Goal: Information Seeking & Learning: Learn about a topic

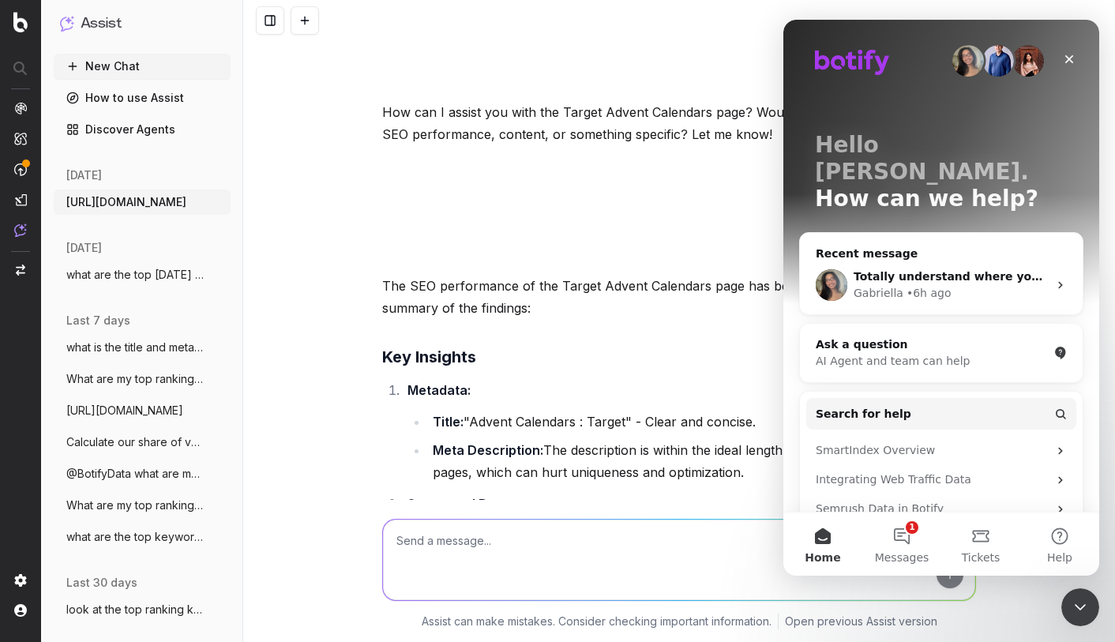
scroll to position [741, 0]
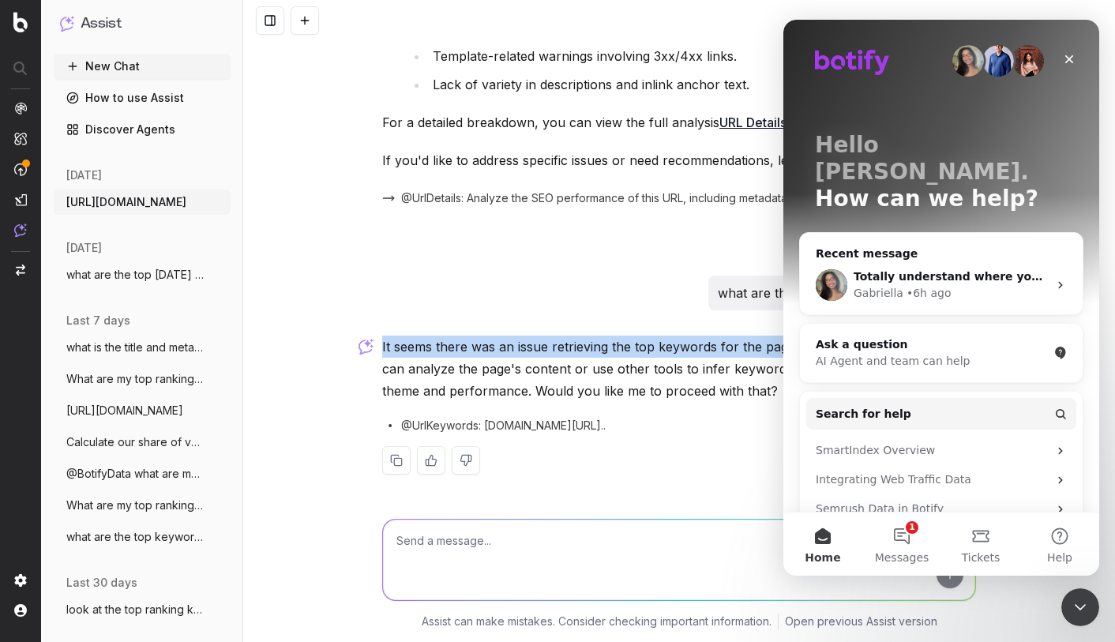
click at [25, 109] on img at bounding box center [20, 108] width 13 height 13
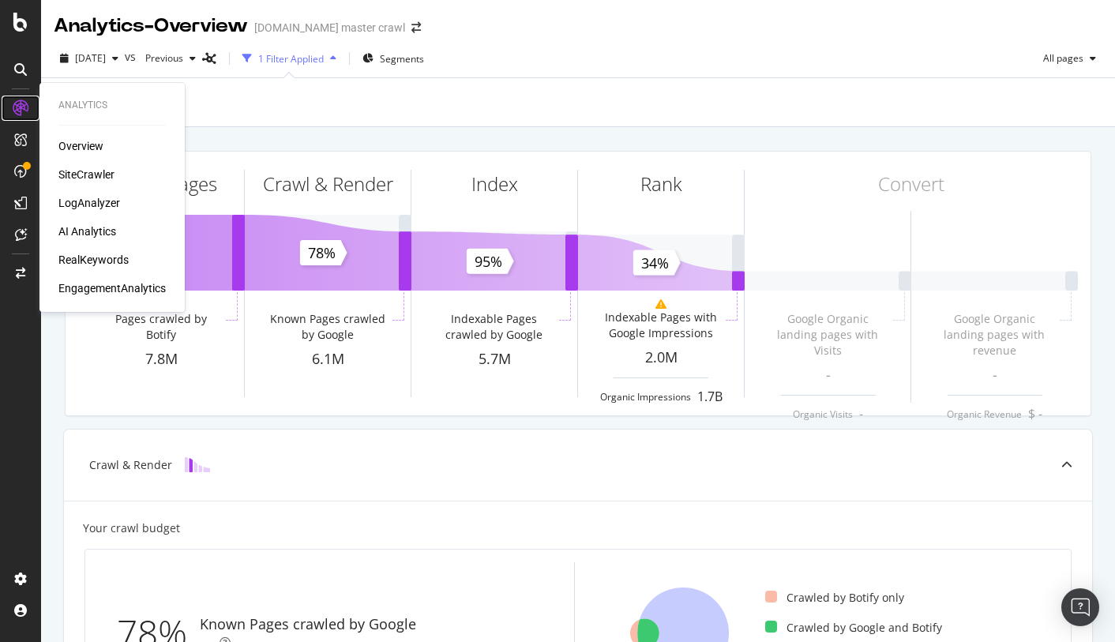
click at [21, 106] on icon at bounding box center [21, 108] width 16 height 16
click at [94, 257] on div "RealKeywords" at bounding box center [93, 260] width 70 height 16
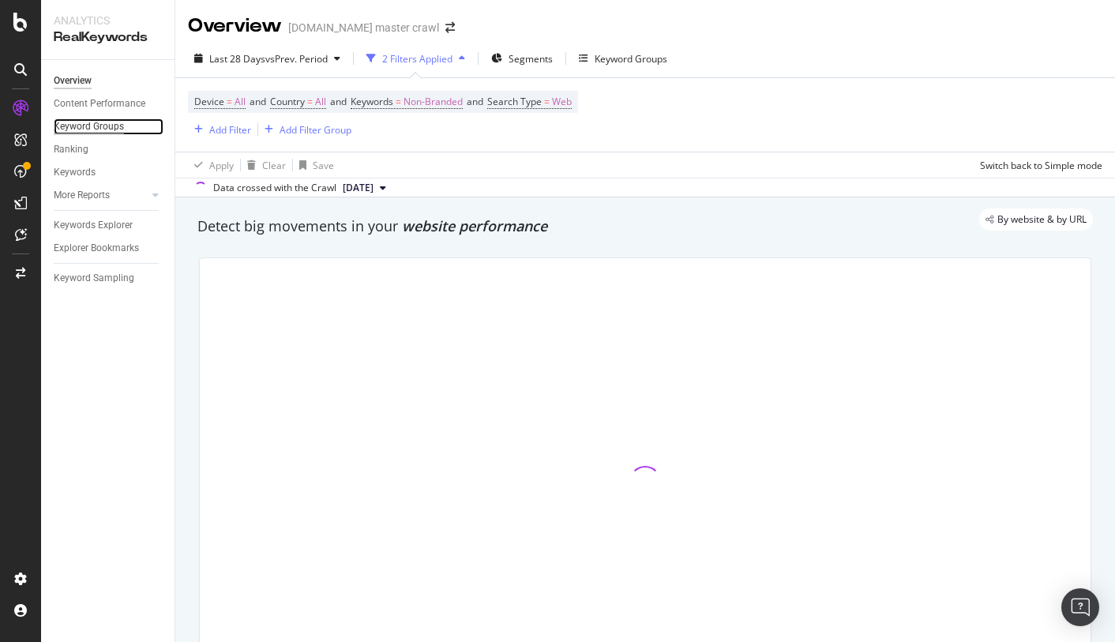
click at [81, 124] on div "Keyword Groups" at bounding box center [89, 126] width 70 height 17
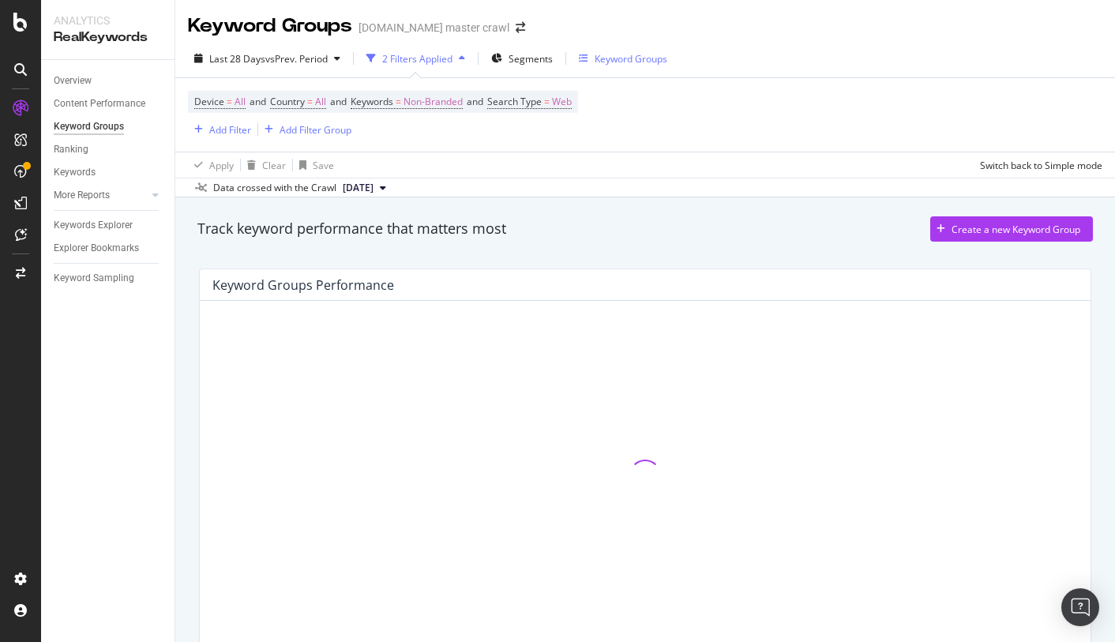
click at [609, 60] on div "Keyword Groups" at bounding box center [631, 58] width 73 height 13
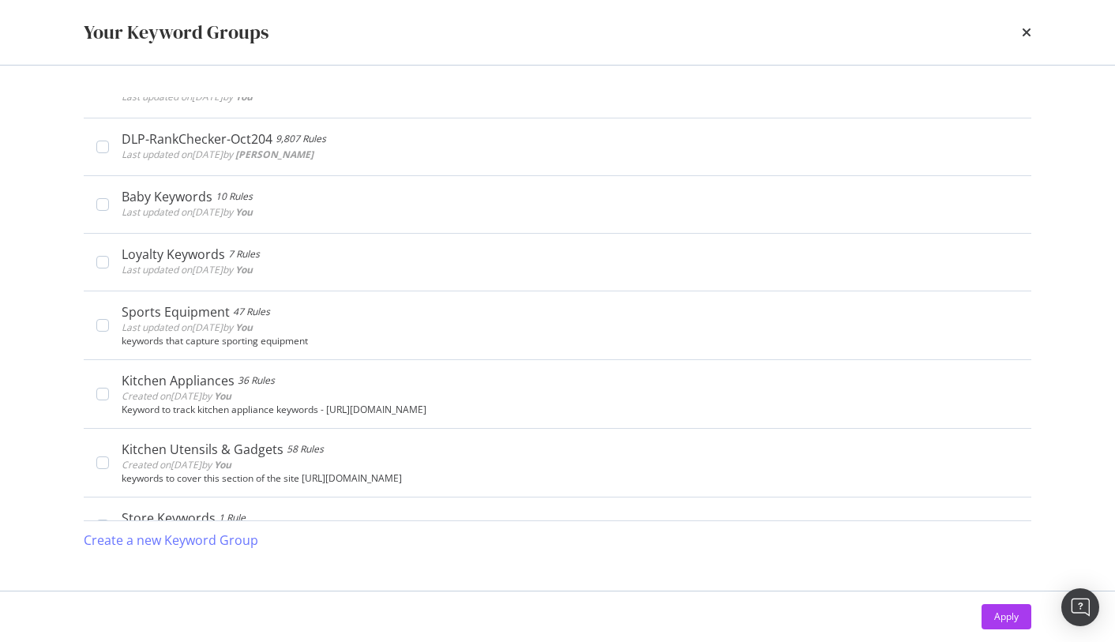
scroll to position [1856, 0]
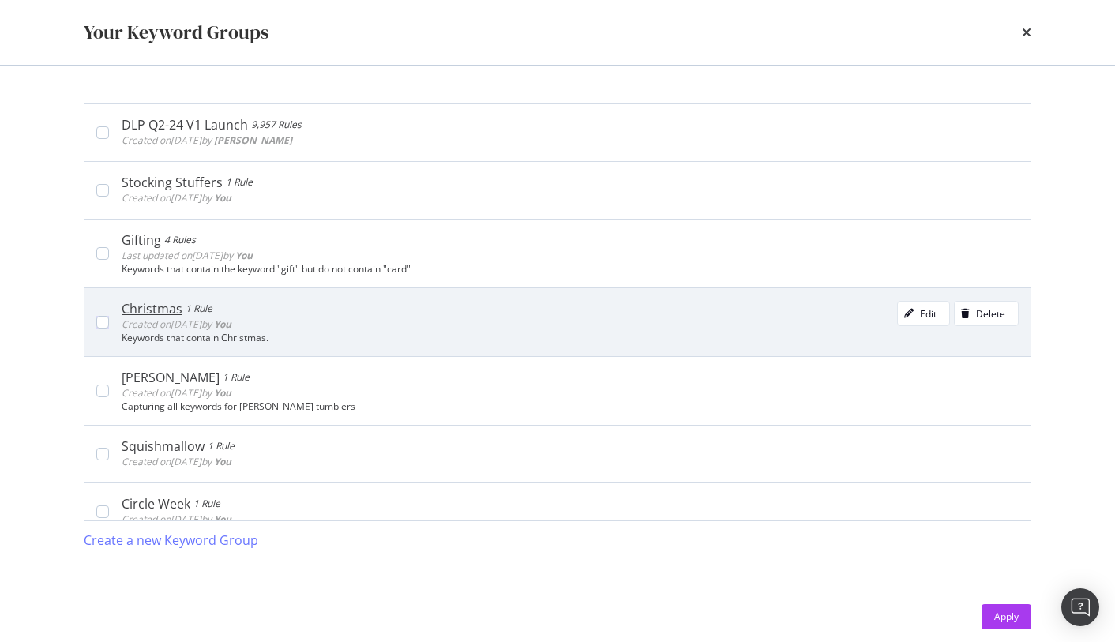
click at [213, 302] on div "Christmas 1 Rule" at bounding box center [177, 309] width 110 height 16
click at [213, 302] on div "1 Rule" at bounding box center [203, 309] width 27 height 16
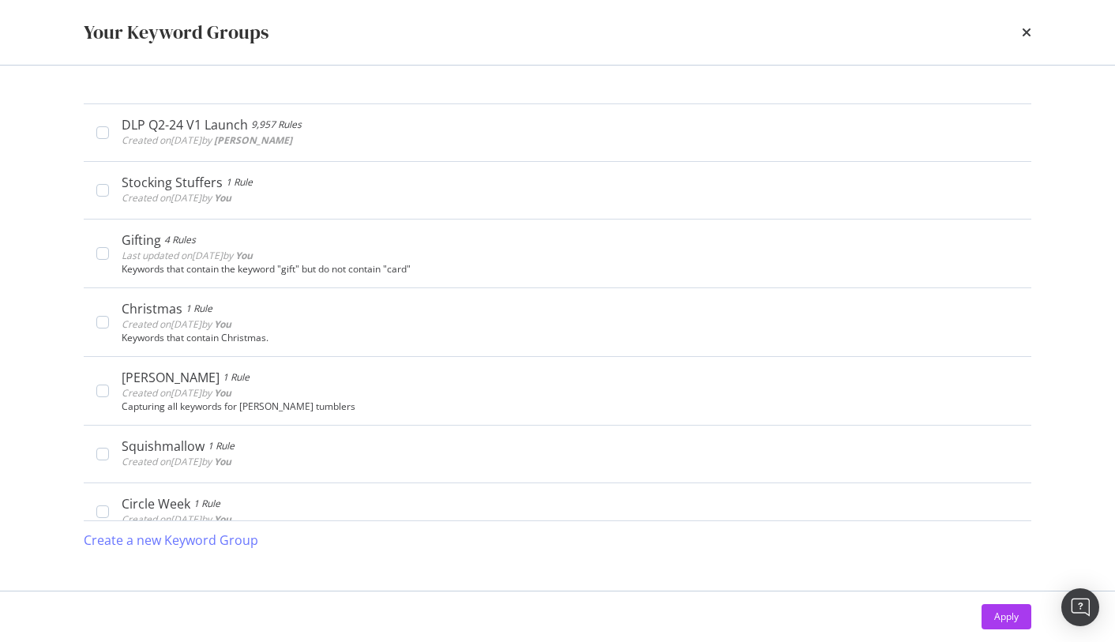
click at [1024, 30] on icon "times" at bounding box center [1026, 32] width 9 height 13
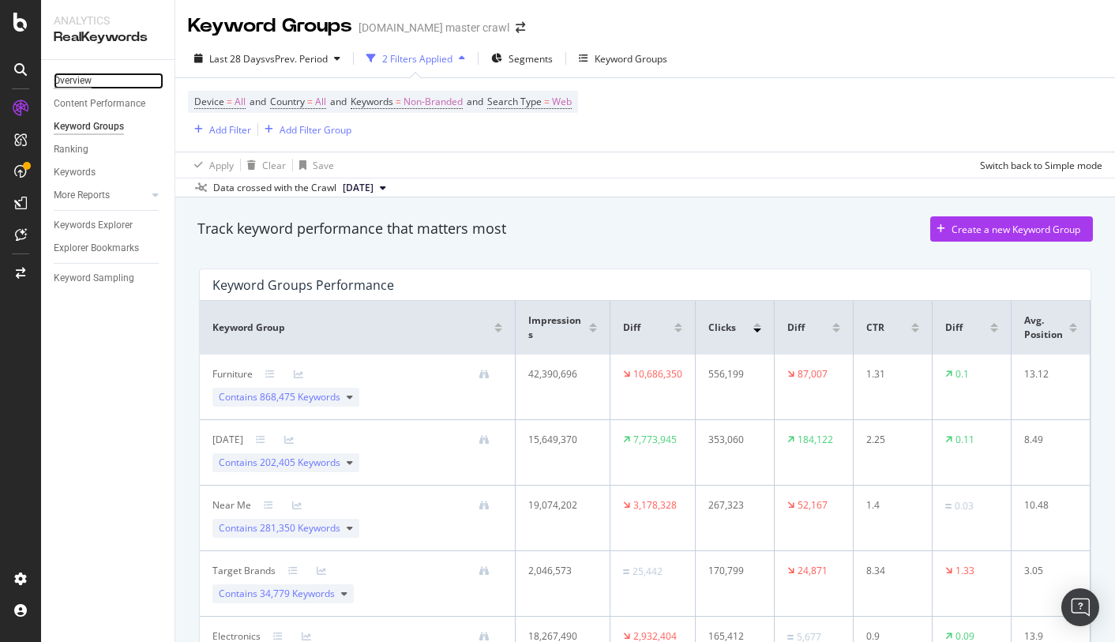
click at [88, 80] on div "Overview" at bounding box center [73, 81] width 38 height 17
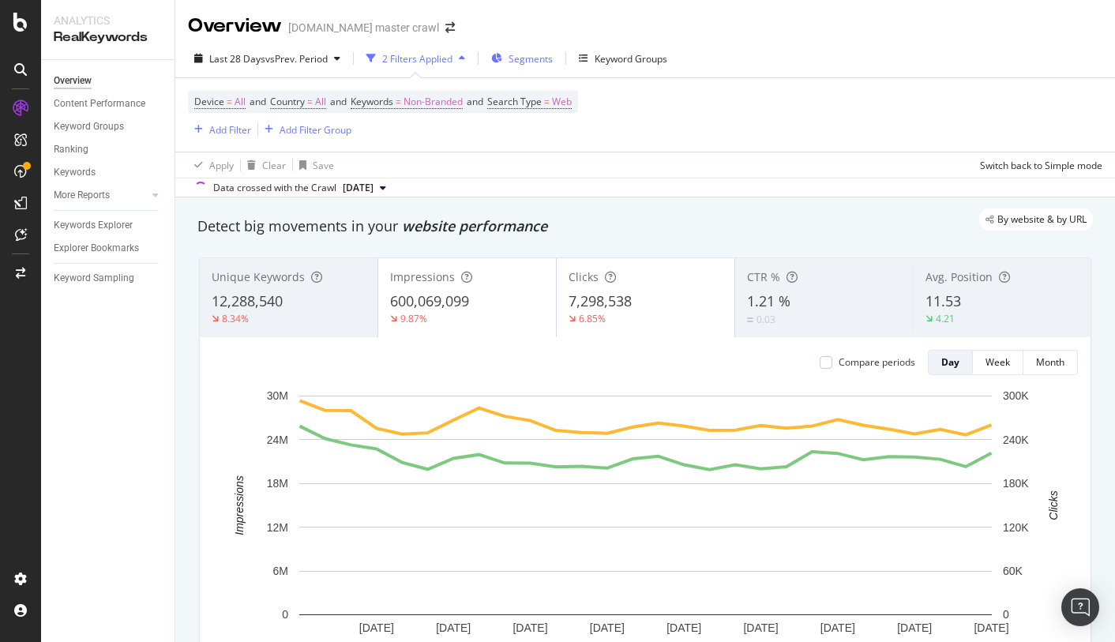
click at [516, 58] on span "Segments" at bounding box center [531, 58] width 44 height 13
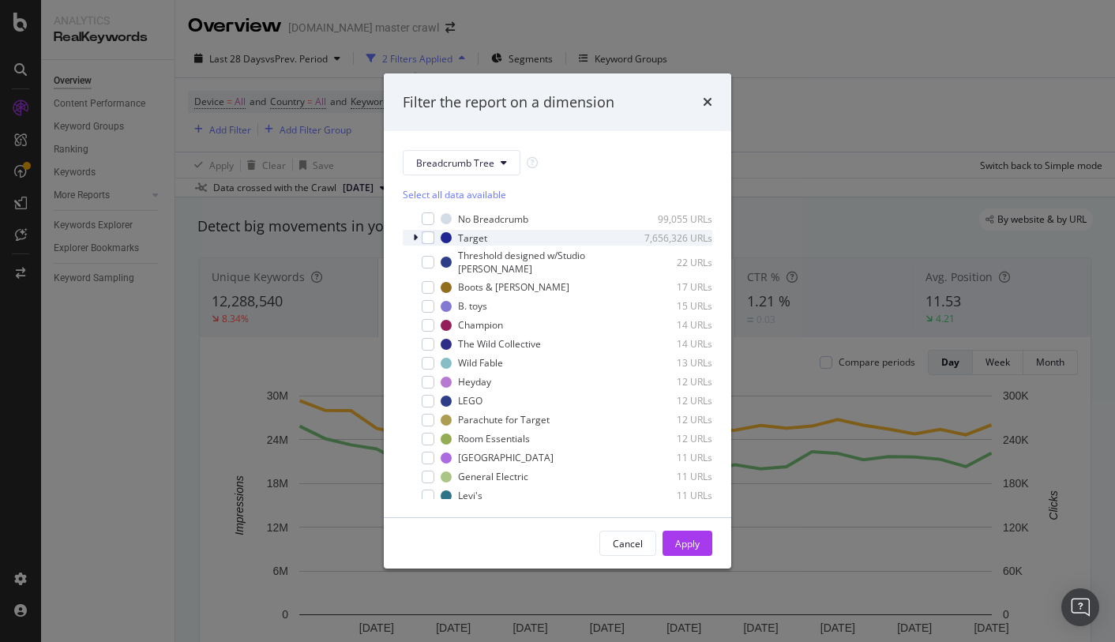
click at [415, 237] on icon "modal" at bounding box center [415, 237] width 5 height 9
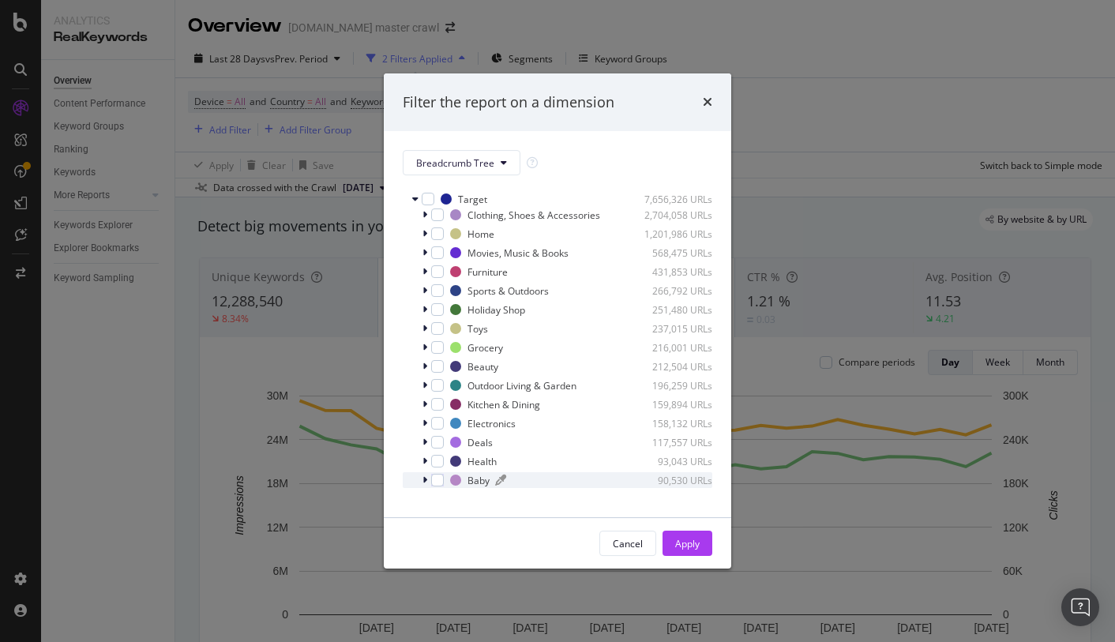
scroll to position [23, 0]
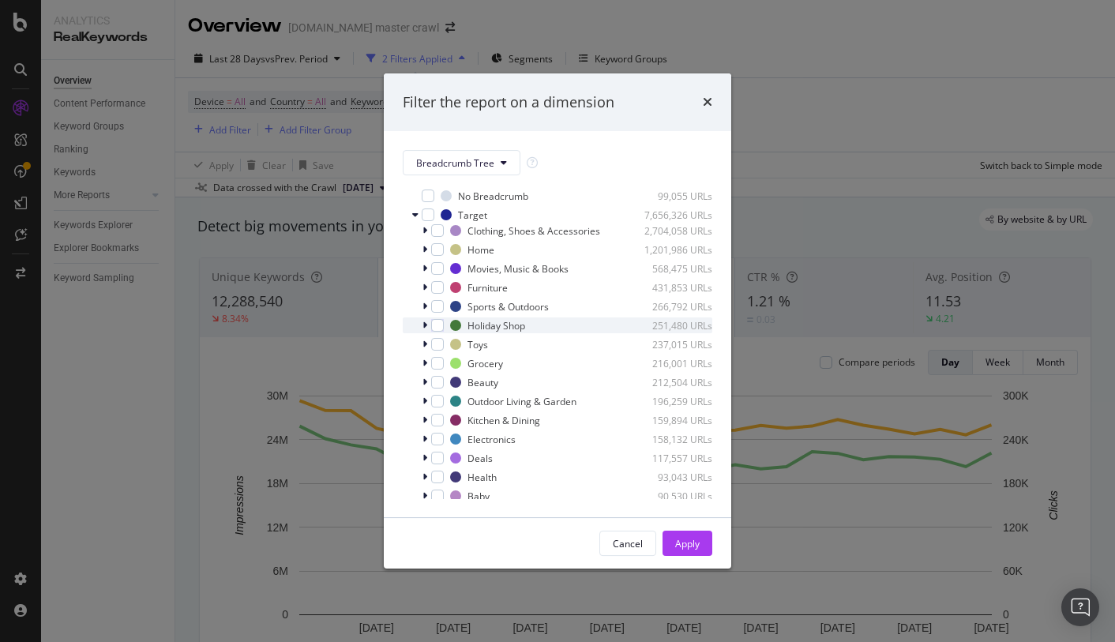
click at [426, 326] on icon "modal" at bounding box center [424, 325] width 5 height 9
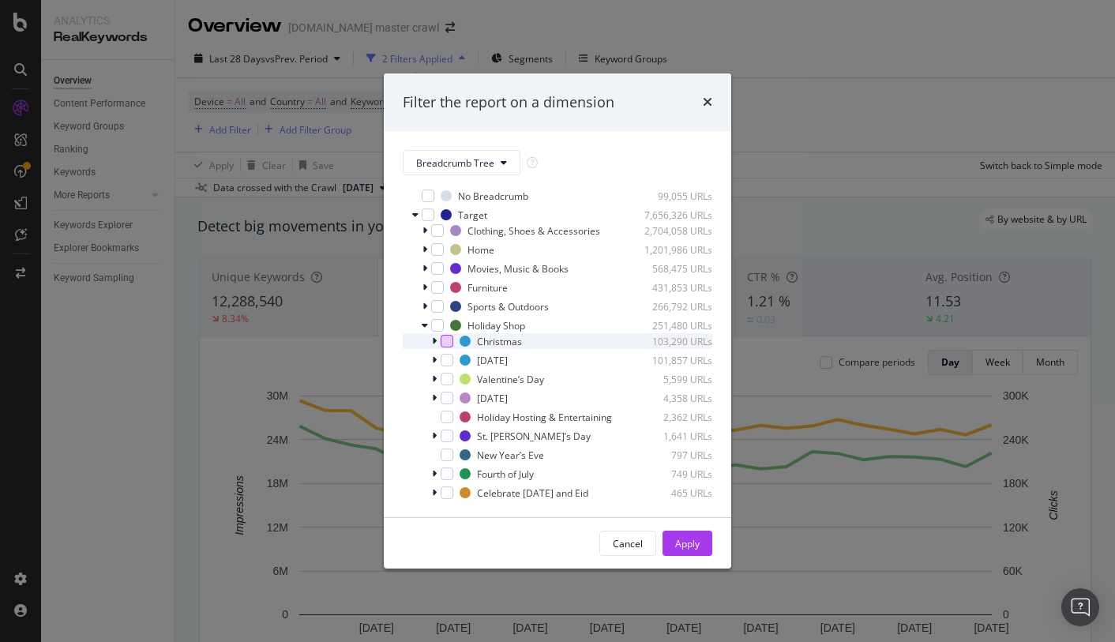
click at [445, 342] on div "modal" at bounding box center [447, 341] width 13 height 13
click at [436, 342] on icon "modal" at bounding box center [434, 340] width 5 height 9
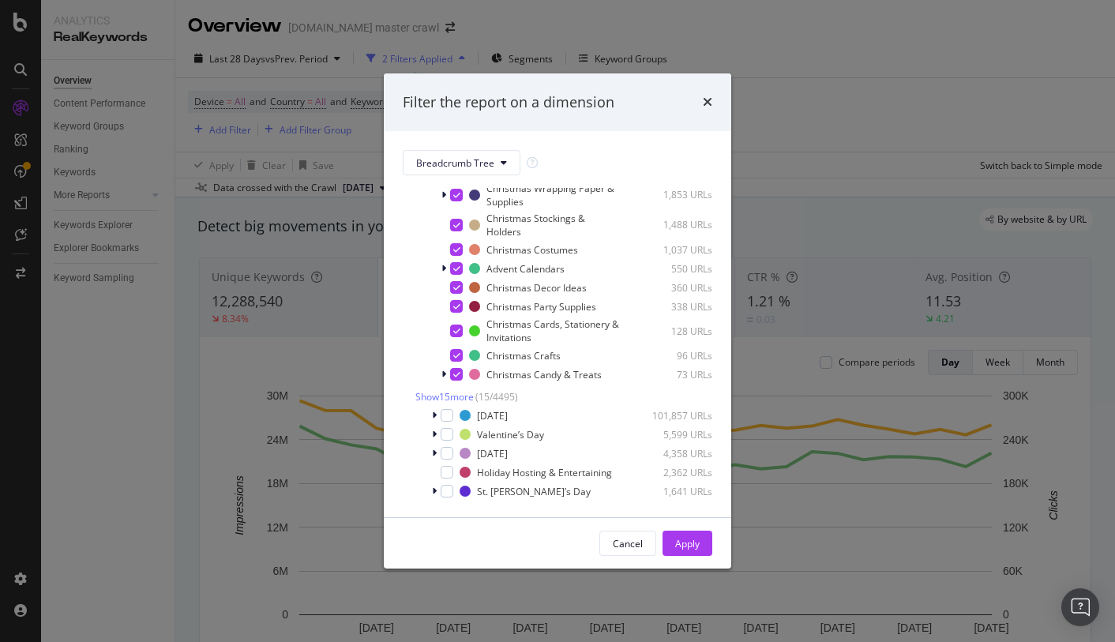
scroll to position [315, 0]
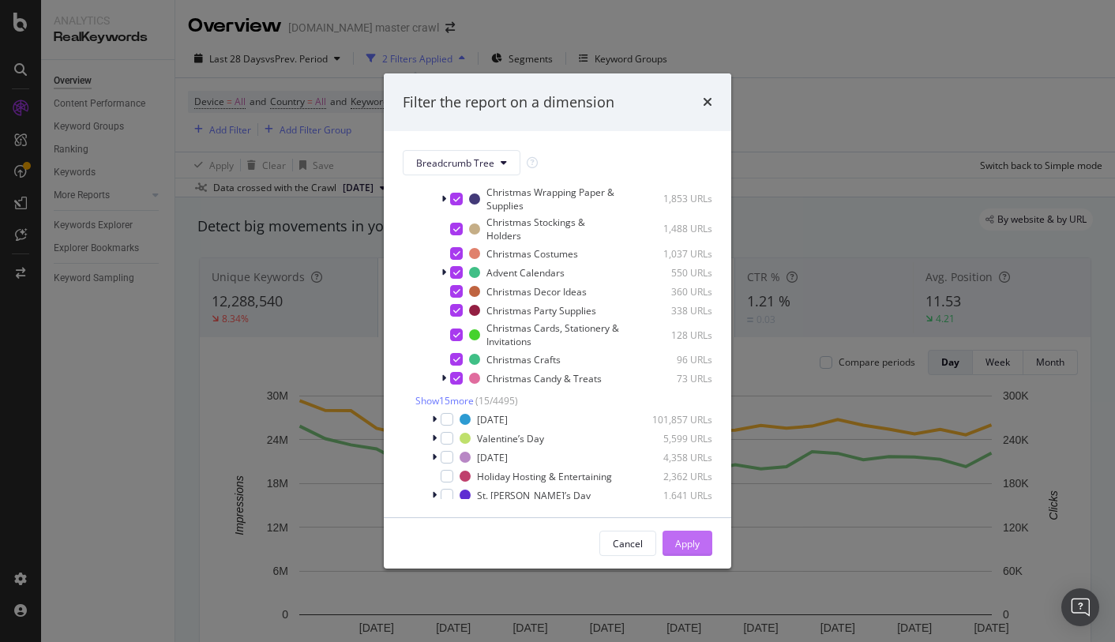
click at [690, 539] on div "Apply" at bounding box center [687, 543] width 24 height 13
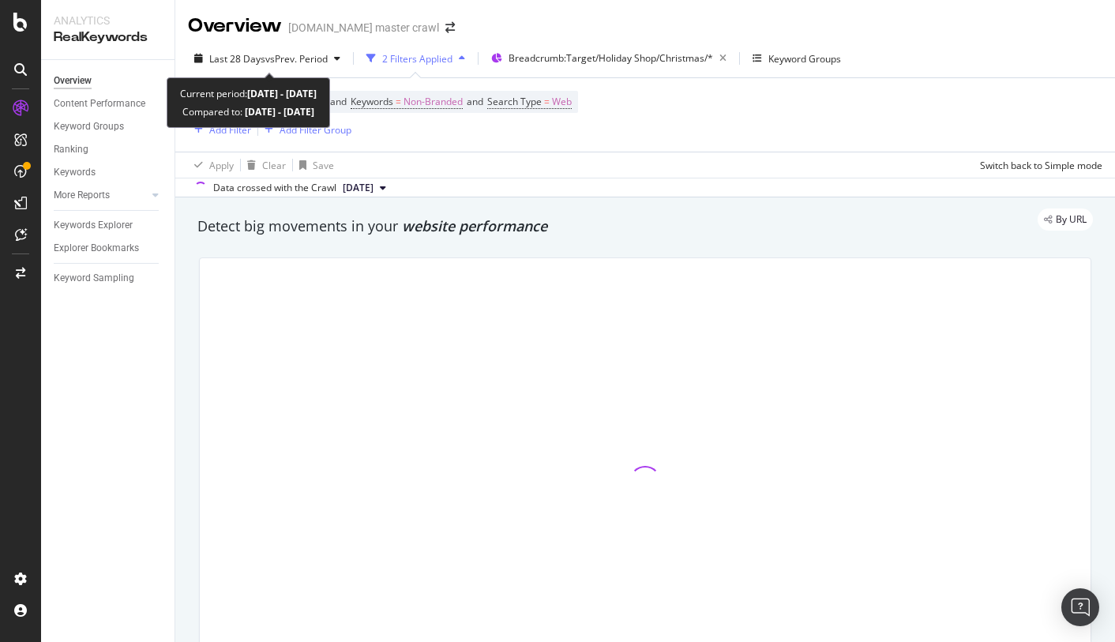
click at [259, 71] on span "Last 28 Days vs Prev. Period" at bounding box center [267, 58] width 159 height 25
click at [259, 58] on span "Last 28 Days" at bounding box center [237, 58] width 56 height 13
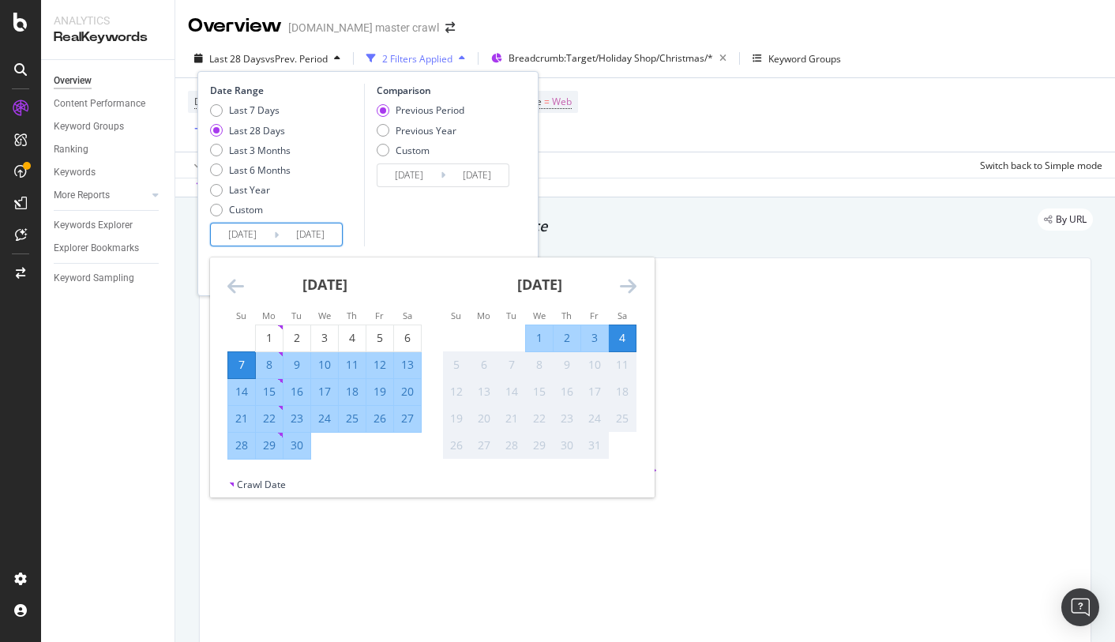
click at [249, 239] on input "2025/09/07" at bounding box center [242, 234] width 63 height 22
click at [234, 281] on icon "Move backward to switch to the previous month." at bounding box center [235, 285] width 17 height 19
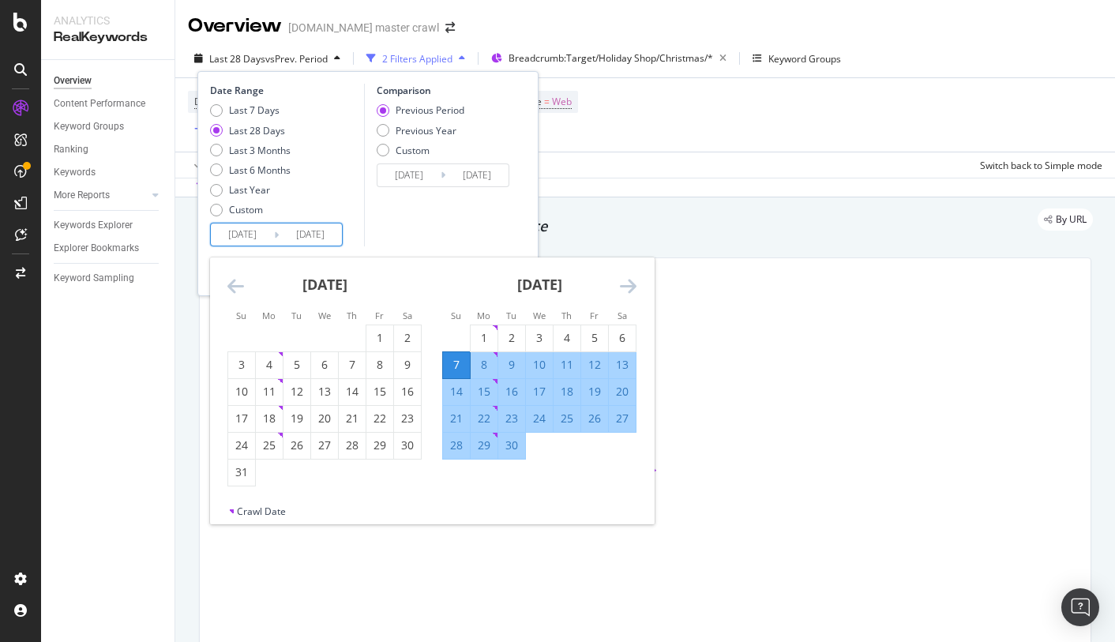
click at [234, 281] on icon "Move backward to switch to the previous month." at bounding box center [235, 285] width 17 height 19
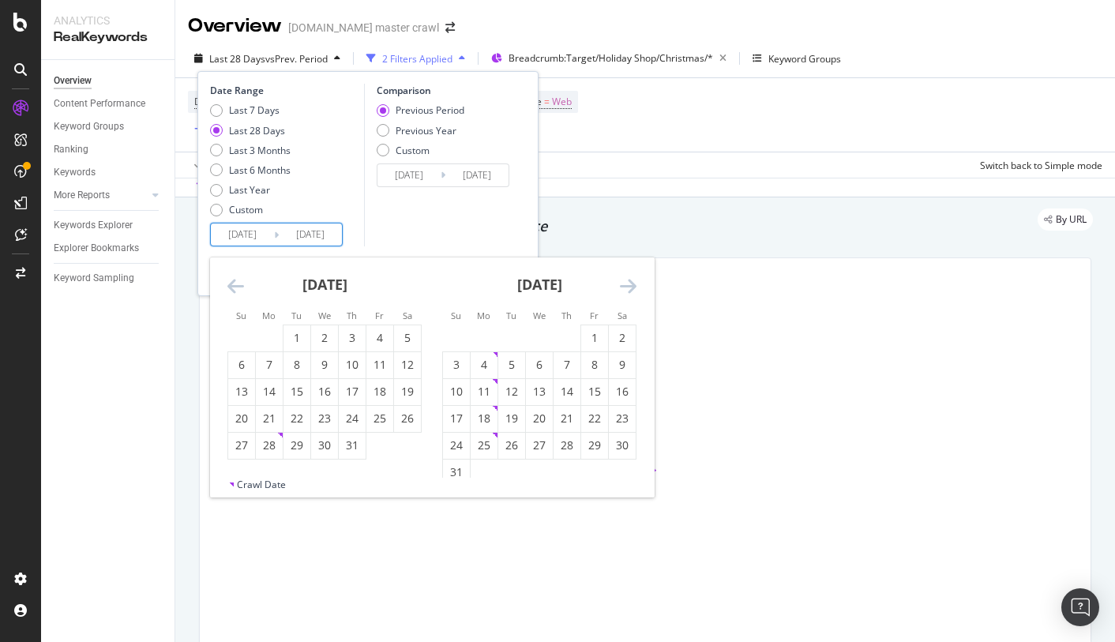
click at [234, 281] on icon "Move backward to switch to the previous month." at bounding box center [235, 285] width 17 height 19
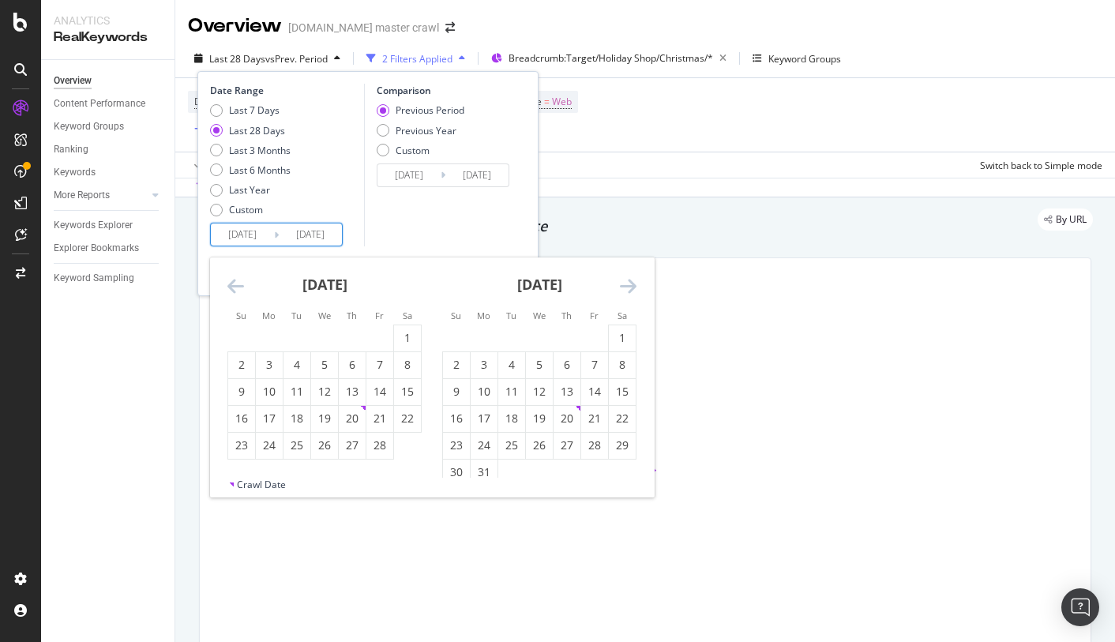
click at [234, 280] on icon "Move backward to switch to the previous month." at bounding box center [235, 285] width 17 height 19
click at [307, 333] on div "1" at bounding box center [296, 338] width 27 height 16
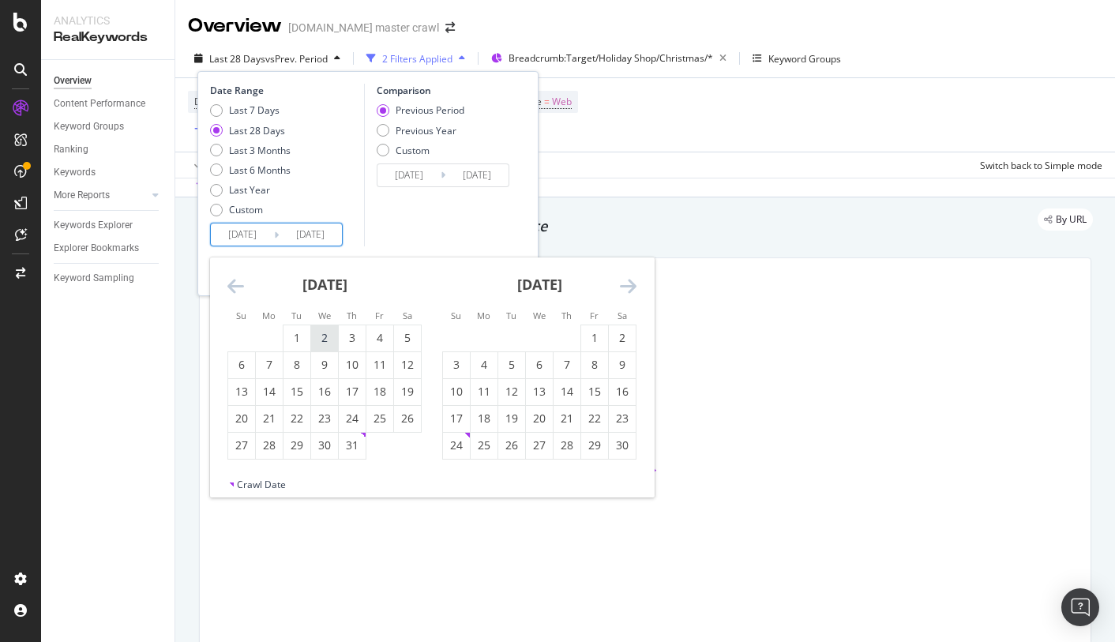
type input "2024/10/01"
type input "2023/09/28"
type input "2024/09/30"
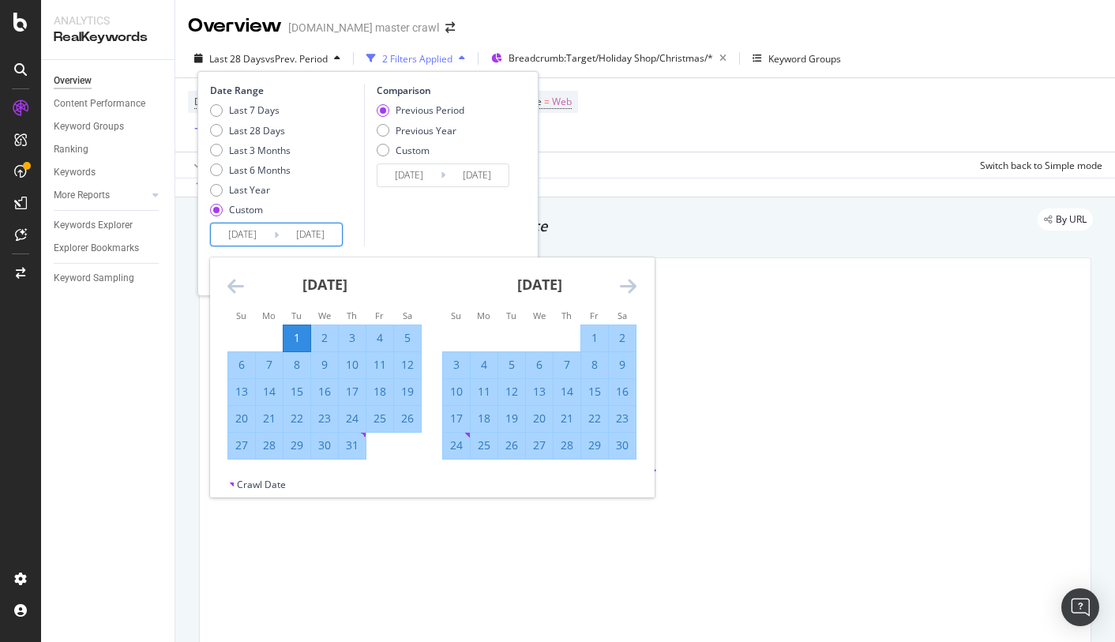
click at [629, 288] on icon "Move forward to switch to the next month." at bounding box center [628, 285] width 17 height 19
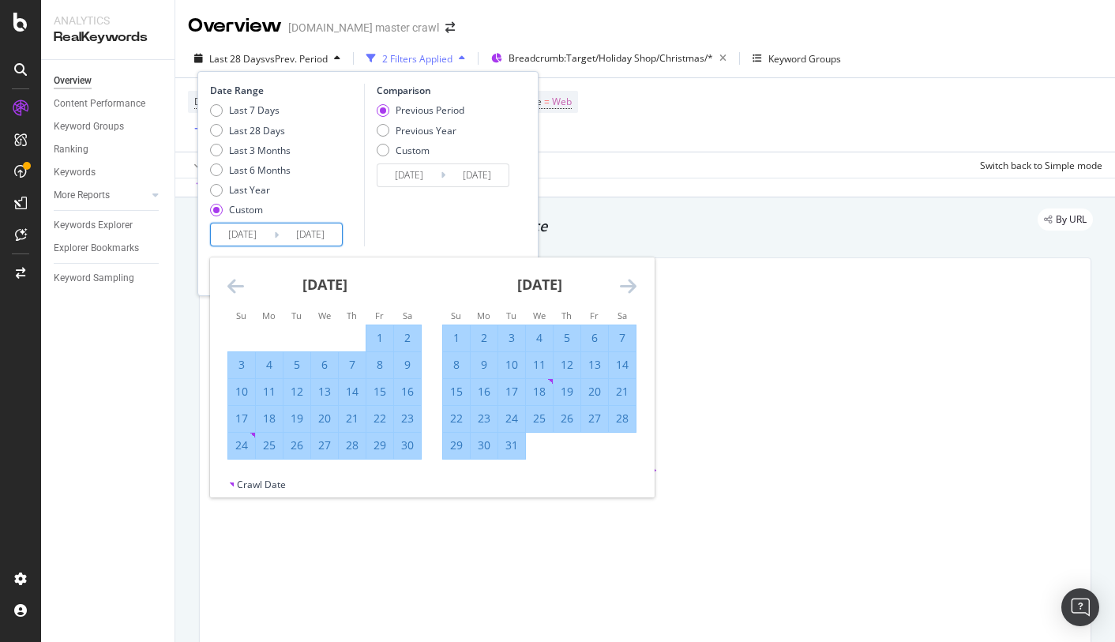
click at [518, 441] on div "31" at bounding box center [511, 445] width 27 height 16
type input "2024/12/31"
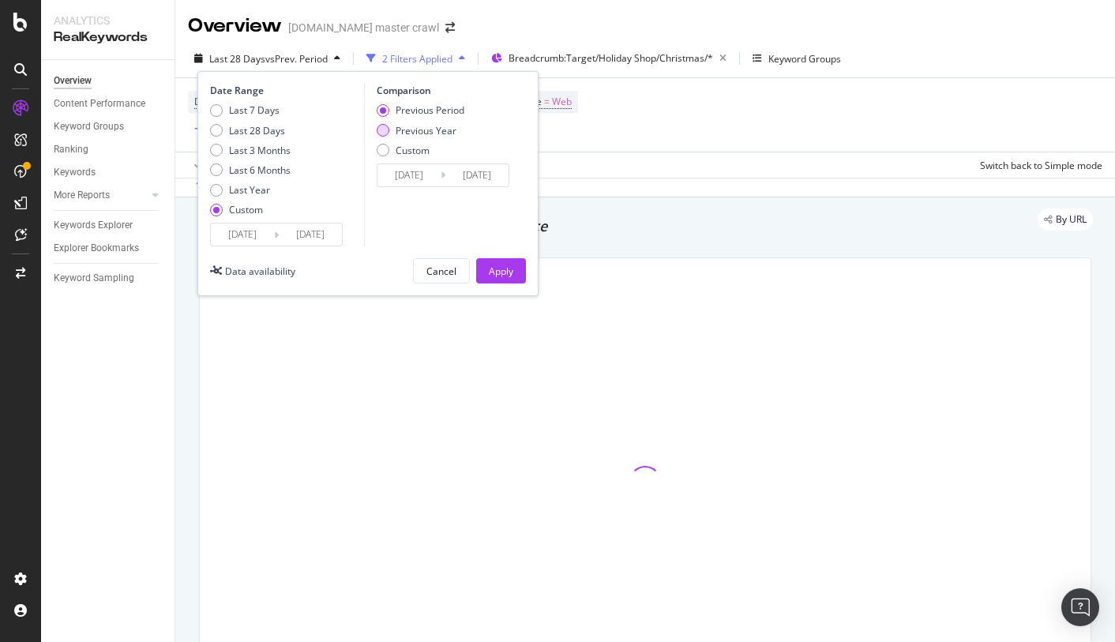
click at [385, 131] on div "Previous Year" at bounding box center [383, 130] width 13 height 13
type input "2023/10/03"
type input "2024/01/02"
click at [510, 274] on div "Apply" at bounding box center [501, 271] width 24 height 13
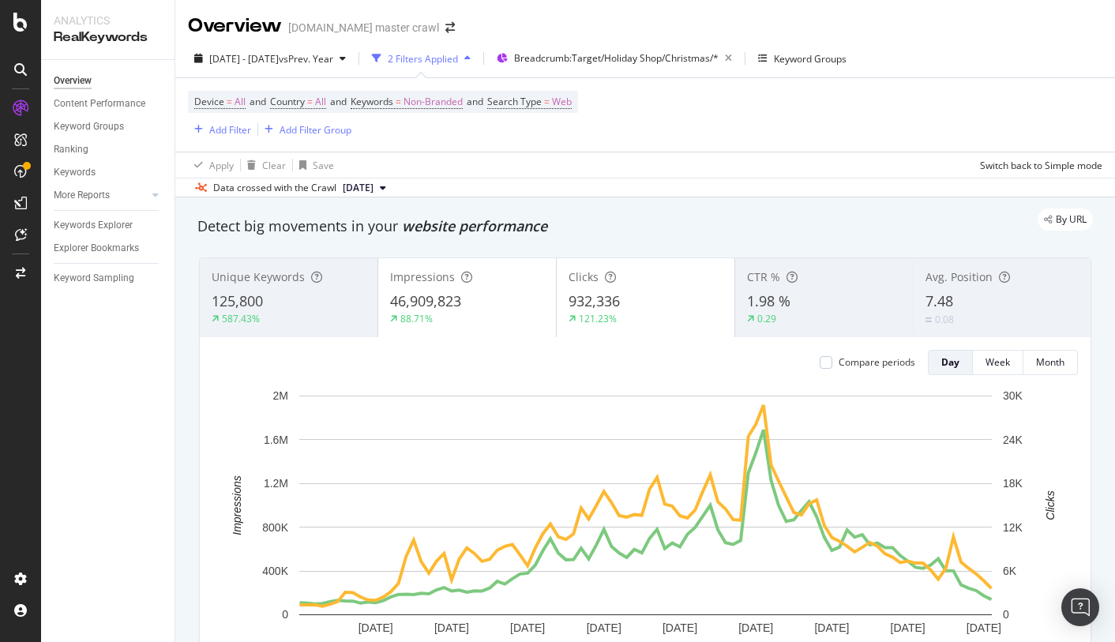
click at [280, 292] on div "125,800" at bounding box center [289, 301] width 154 height 21
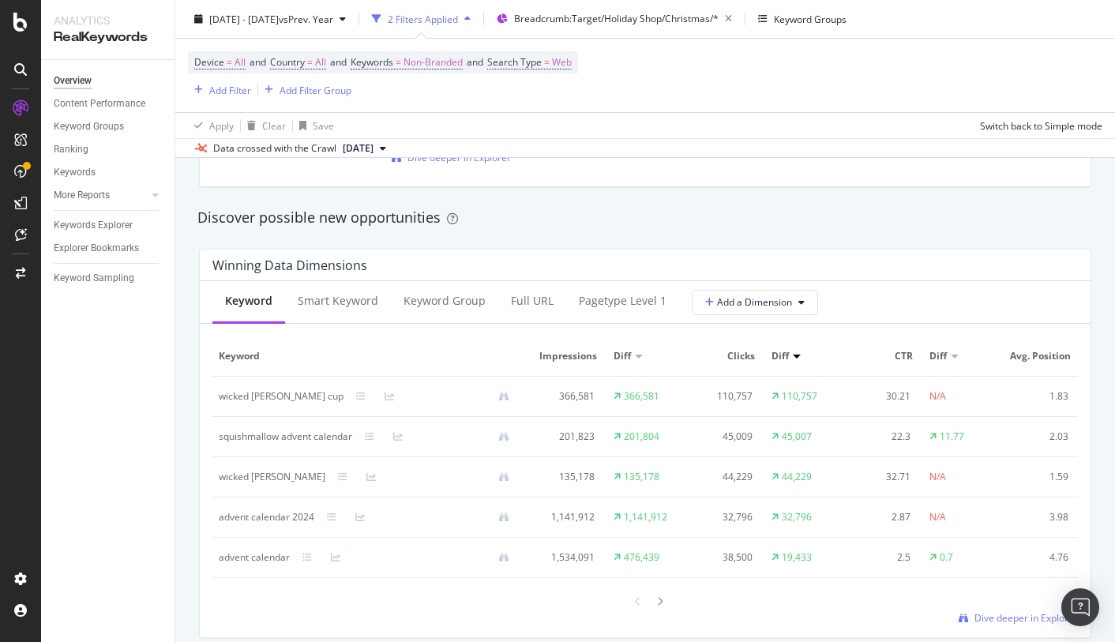
scroll to position [1335, 0]
click at [347, 298] on div "Smart Keyword" at bounding box center [338, 303] width 81 height 16
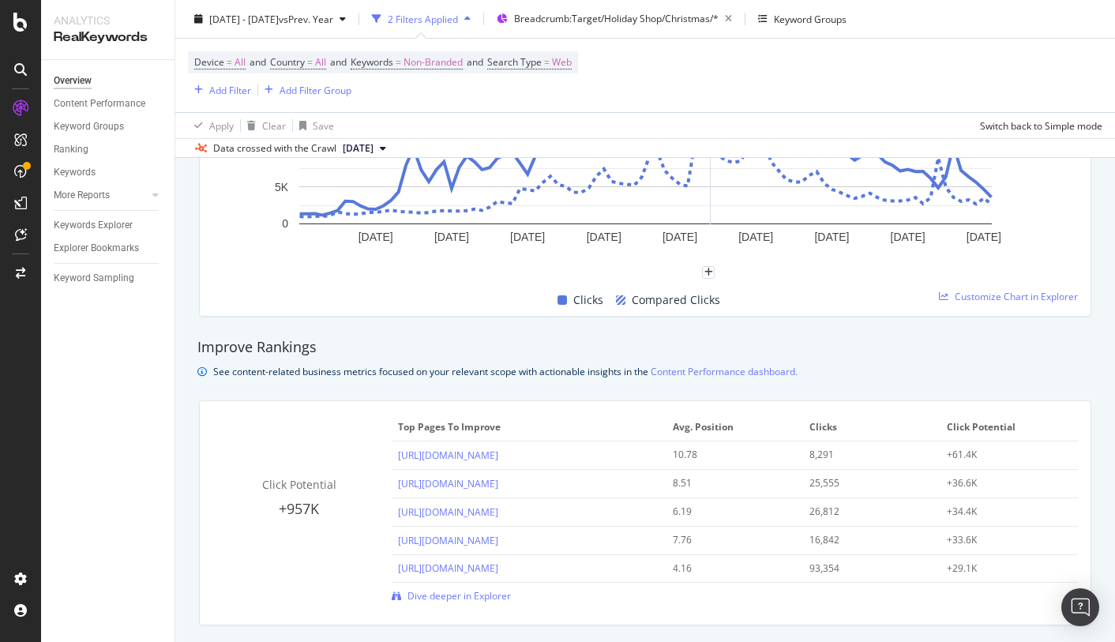
scroll to position [792, 0]
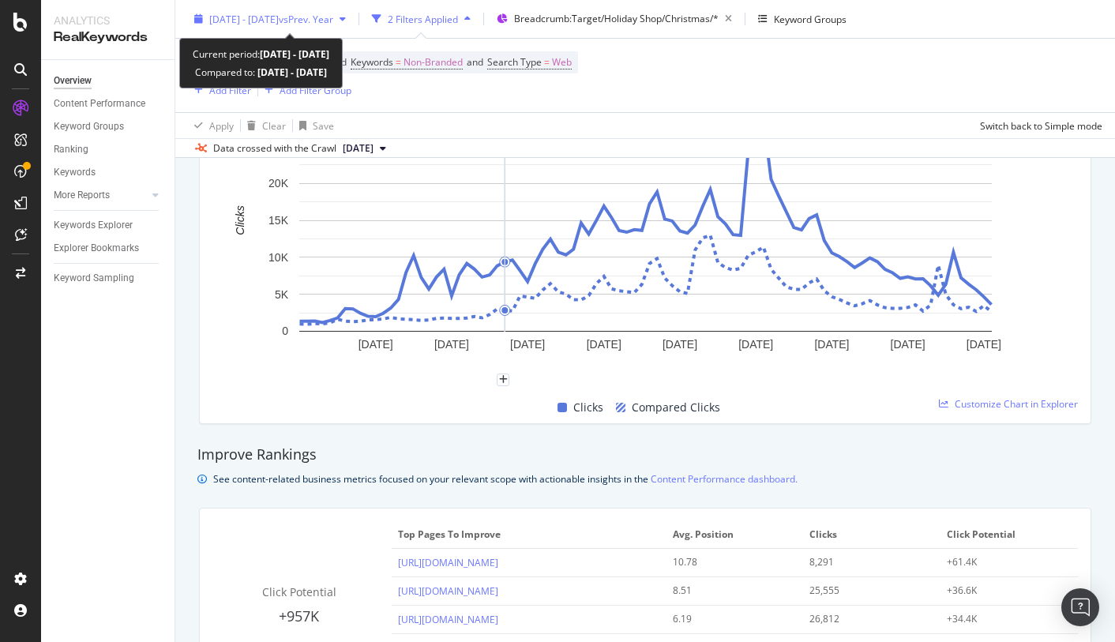
click at [231, 21] on span "2024 Oct. 1st - Dec. 31st" at bounding box center [243, 18] width 69 height 13
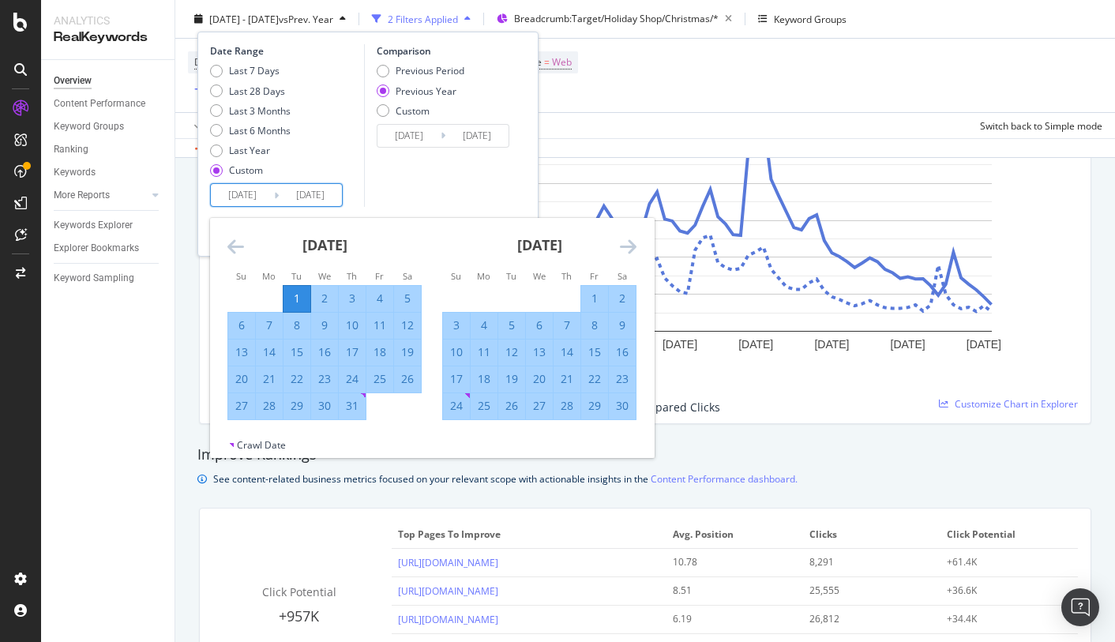
click at [253, 188] on input "2024/10/01" at bounding box center [242, 195] width 63 height 22
click at [598, 293] on div "1" at bounding box center [594, 299] width 27 height 16
type input "2024/11/01"
type input "2023/11/03"
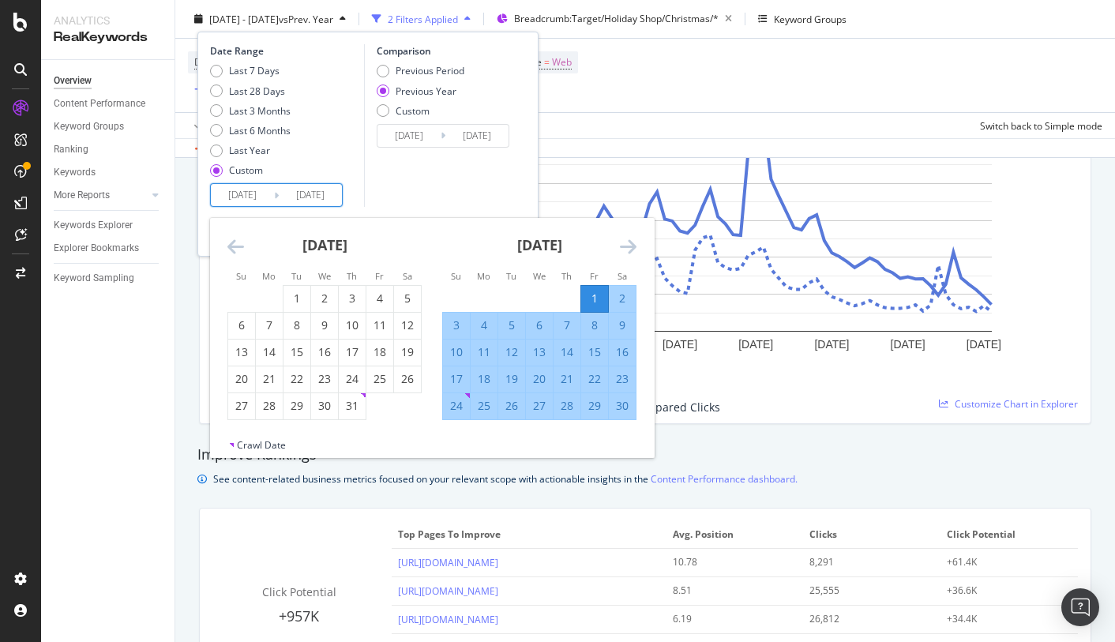
click at [629, 248] on icon "Move forward to switch to the next month." at bounding box center [628, 246] width 17 height 19
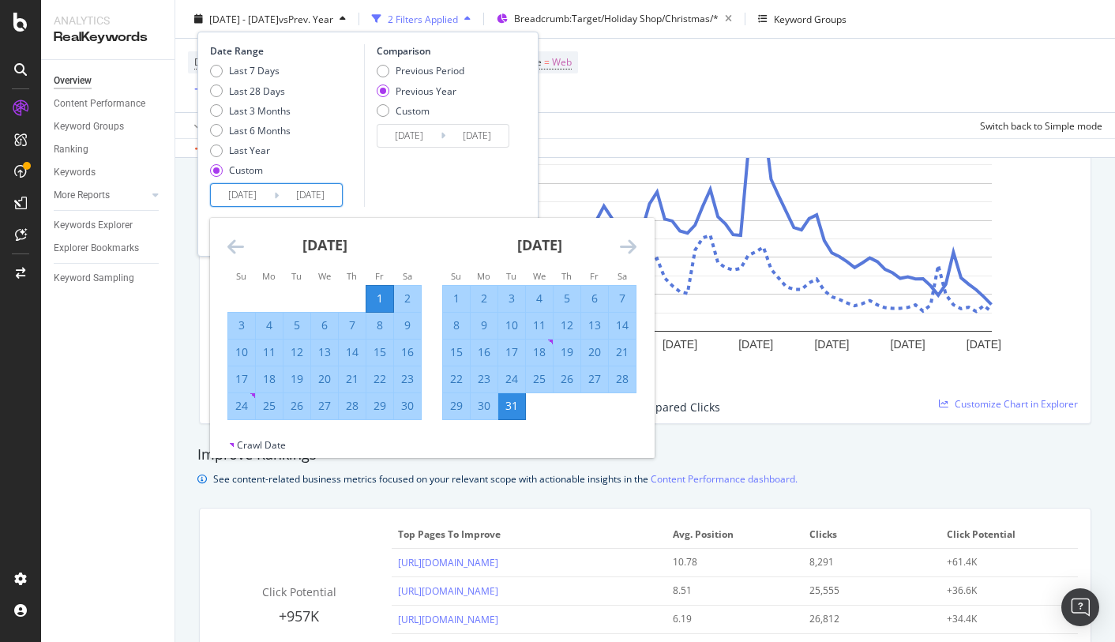
click at [513, 403] on div "31" at bounding box center [511, 406] width 27 height 16
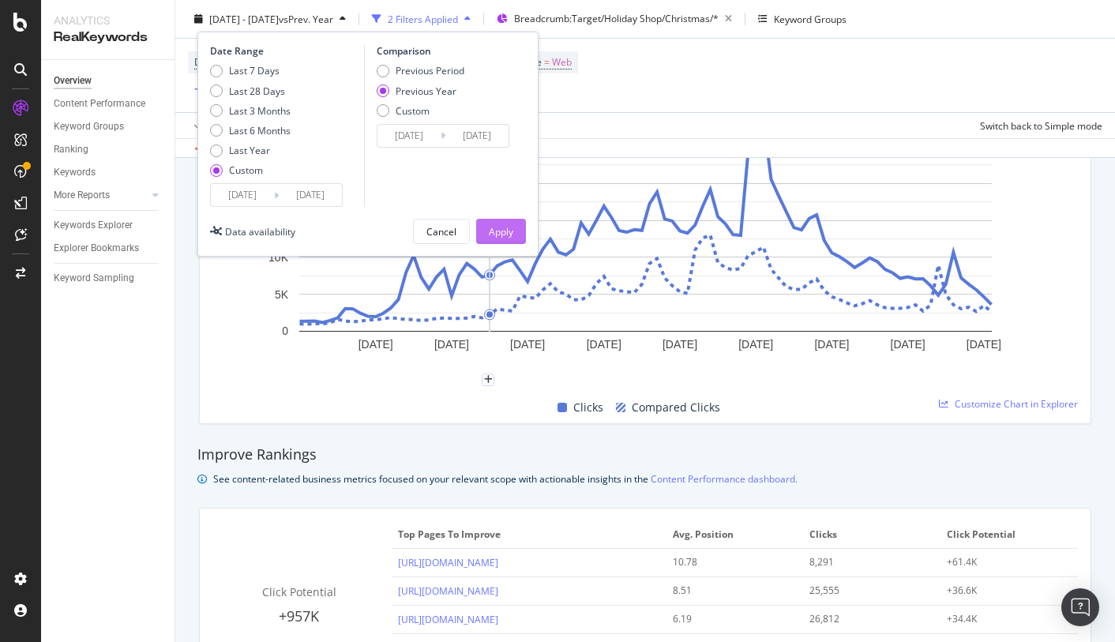
click at [495, 236] on div "Apply" at bounding box center [501, 230] width 24 height 13
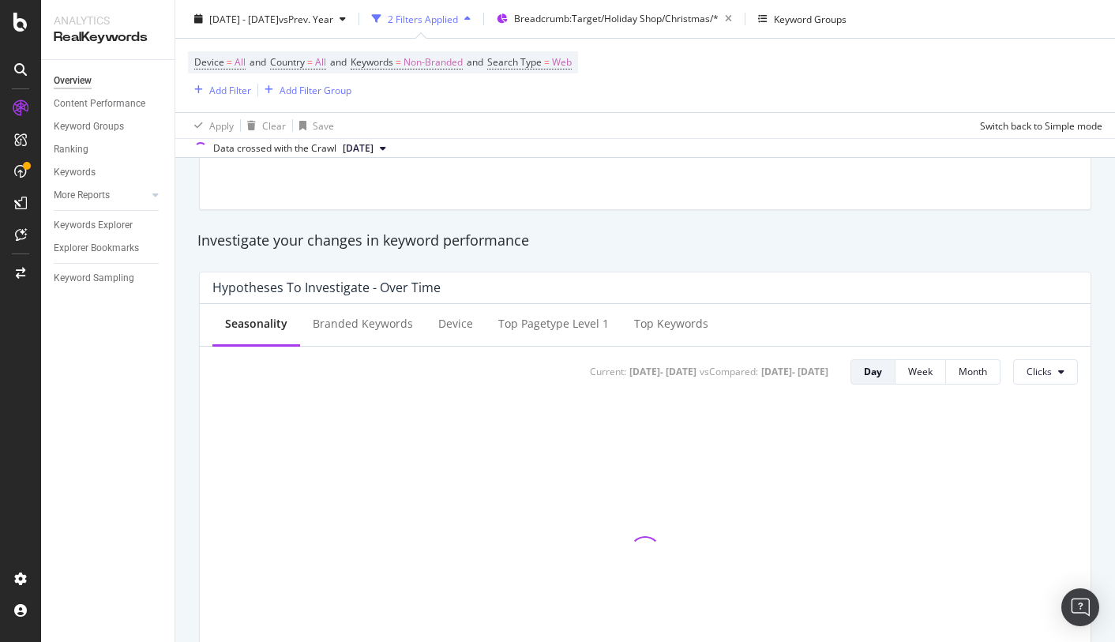
scroll to position [499, 0]
click at [936, 363] on button "Week" at bounding box center [920, 368] width 51 height 25
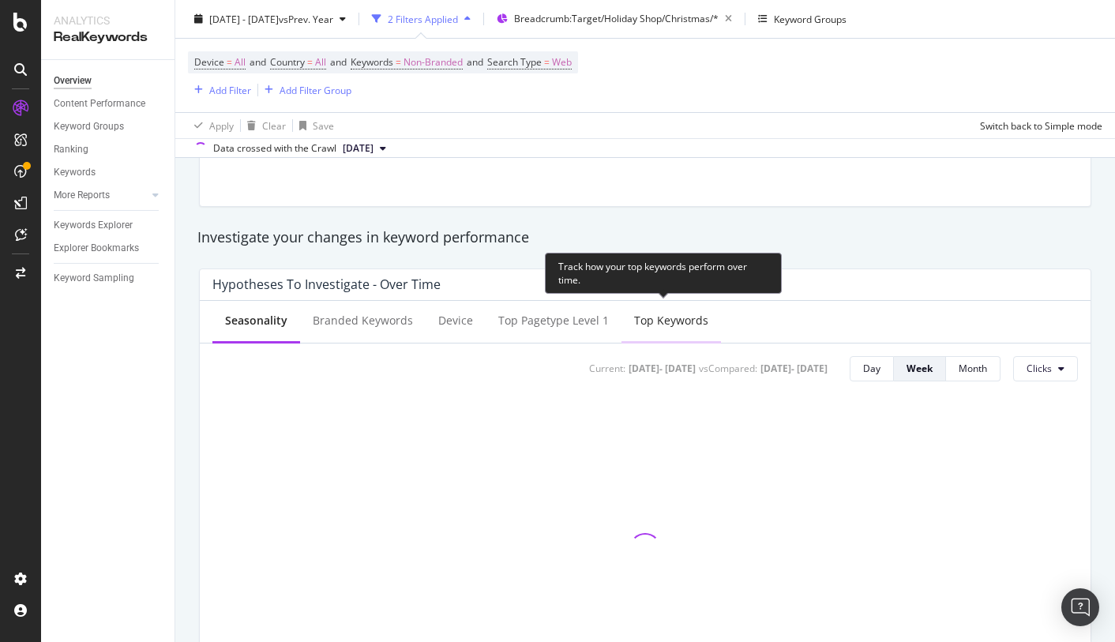
click at [688, 324] on div "Top Keywords" at bounding box center [671, 321] width 74 height 16
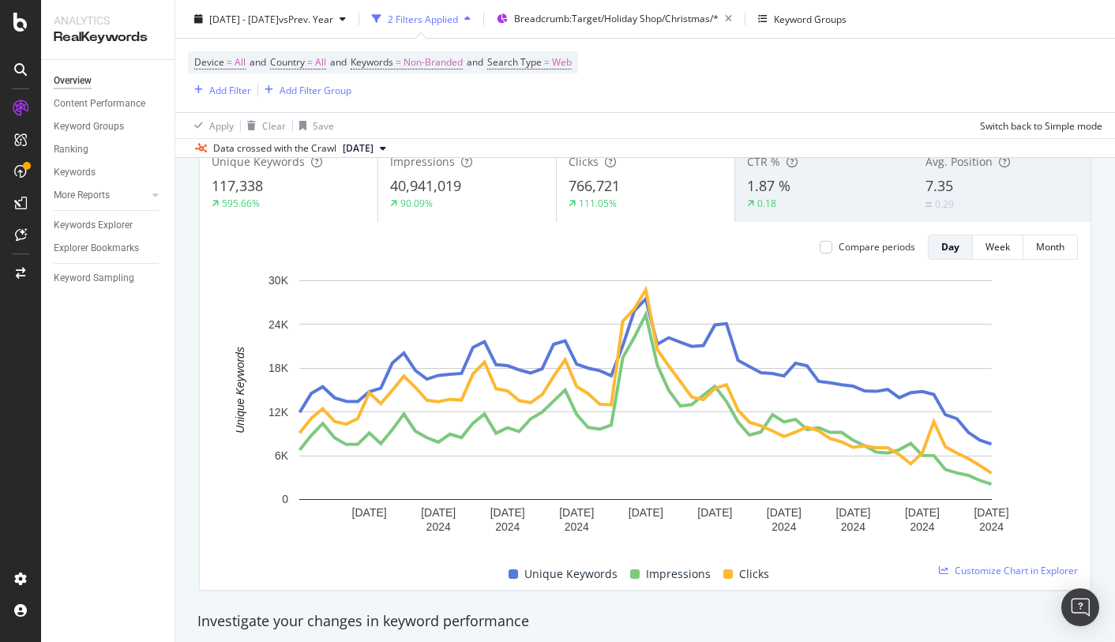
scroll to position [99, 0]
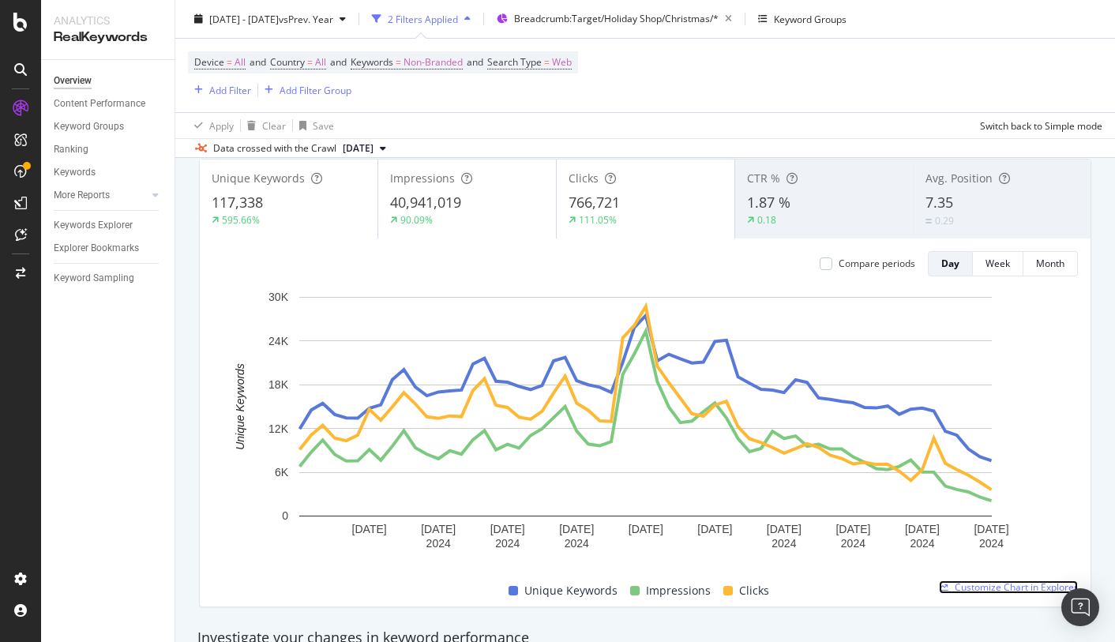
click at [1024, 584] on span "Customize Chart in Explorer" at bounding box center [1016, 586] width 123 height 13
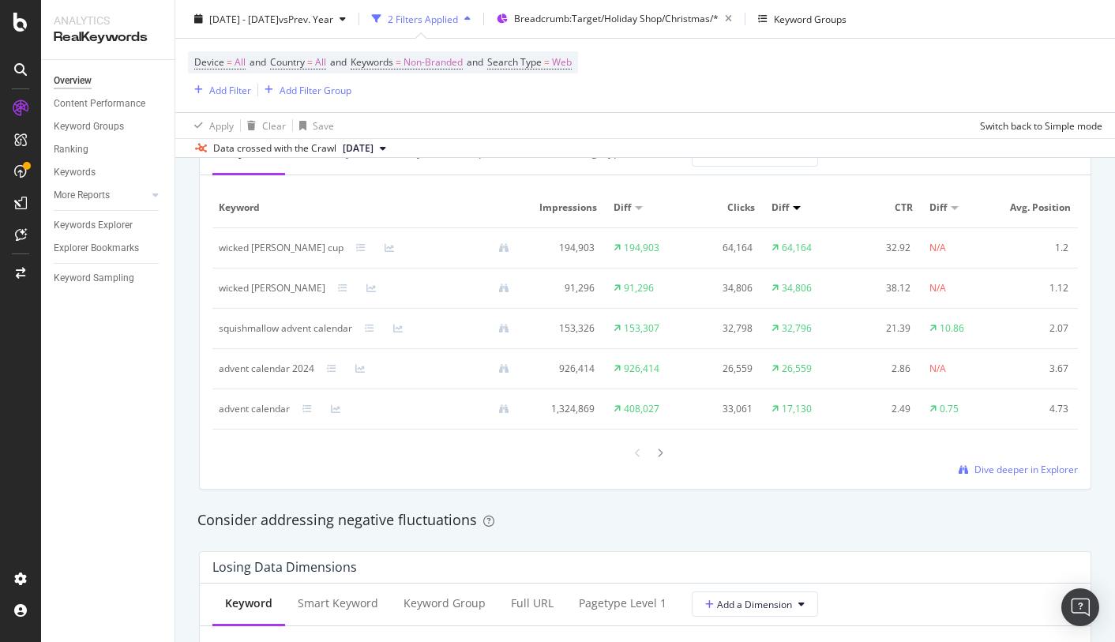
scroll to position [1491, 0]
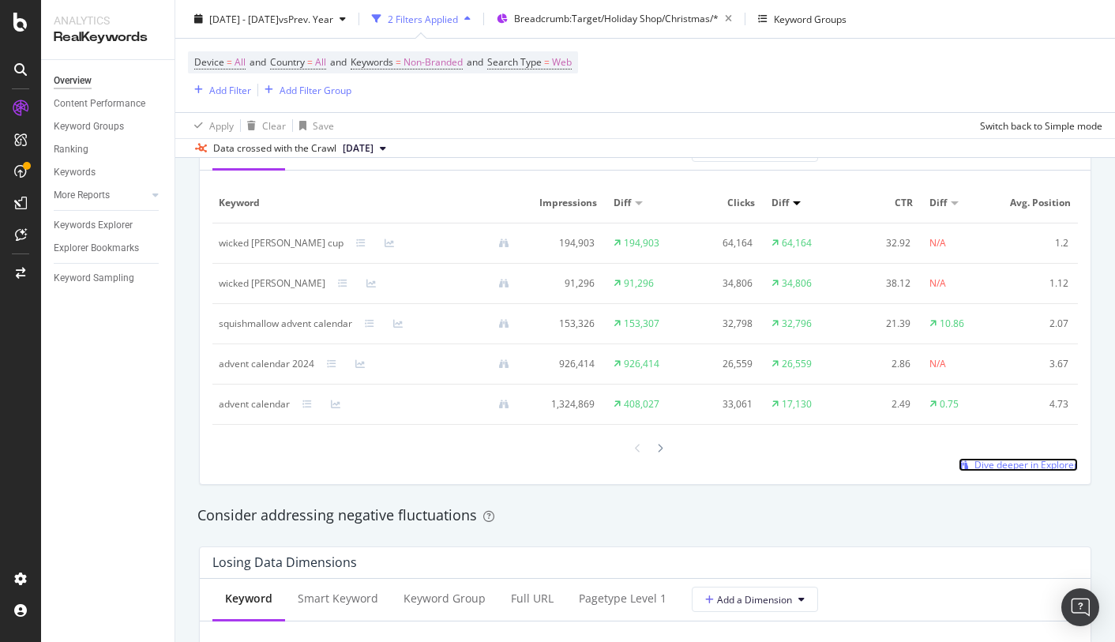
click at [1027, 464] on span "Dive deeper in Explorer" at bounding box center [1025, 464] width 103 height 13
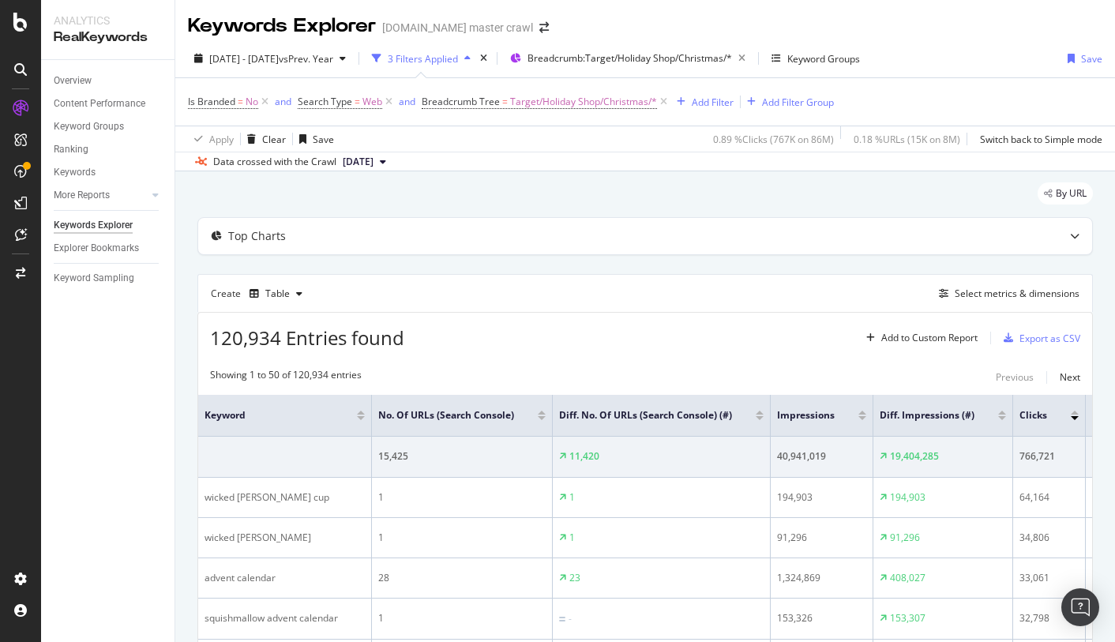
click at [542, 419] on div at bounding box center [542, 418] width 8 height 4
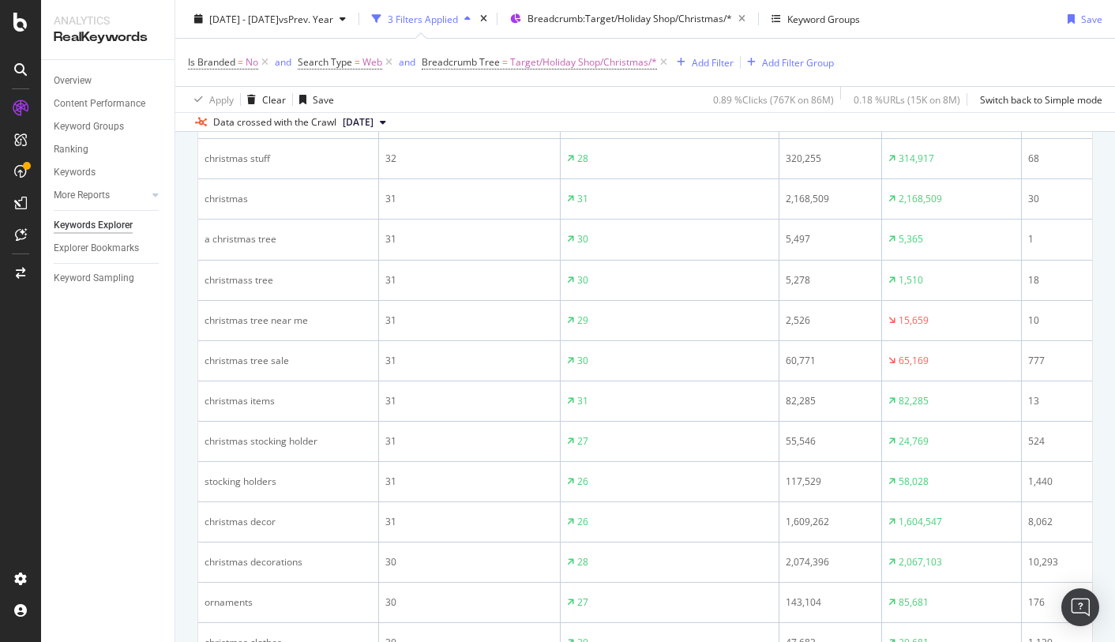
scroll to position [1512, 0]
